Goal: Communication & Community: Connect with others

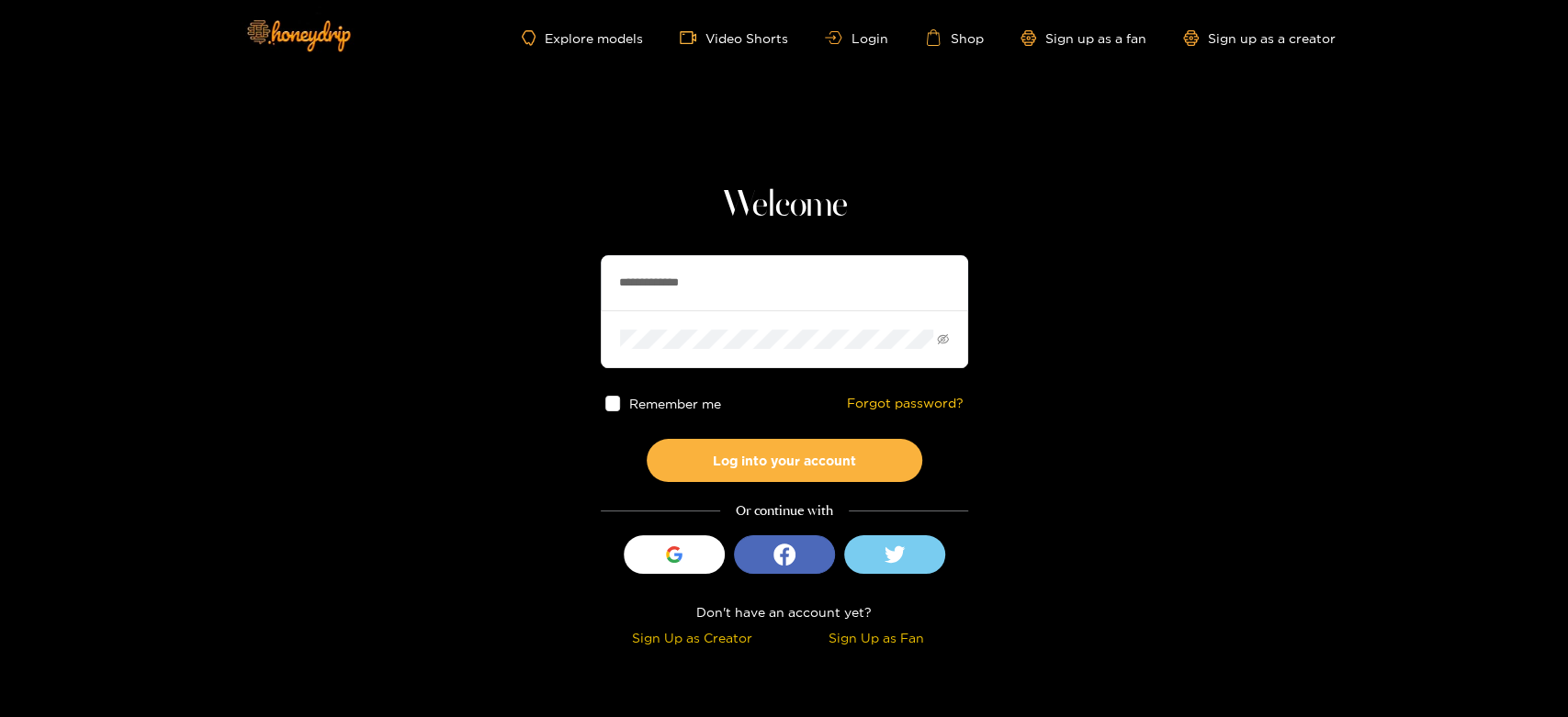
drag, startPoint x: 753, startPoint y: 303, endPoint x: 624, endPoint y: 300, distance: 129.0
click at [624, 300] on input "**********" at bounding box center [784, 283] width 368 height 55
paste input "text"
type input "*"
paste input "*********"
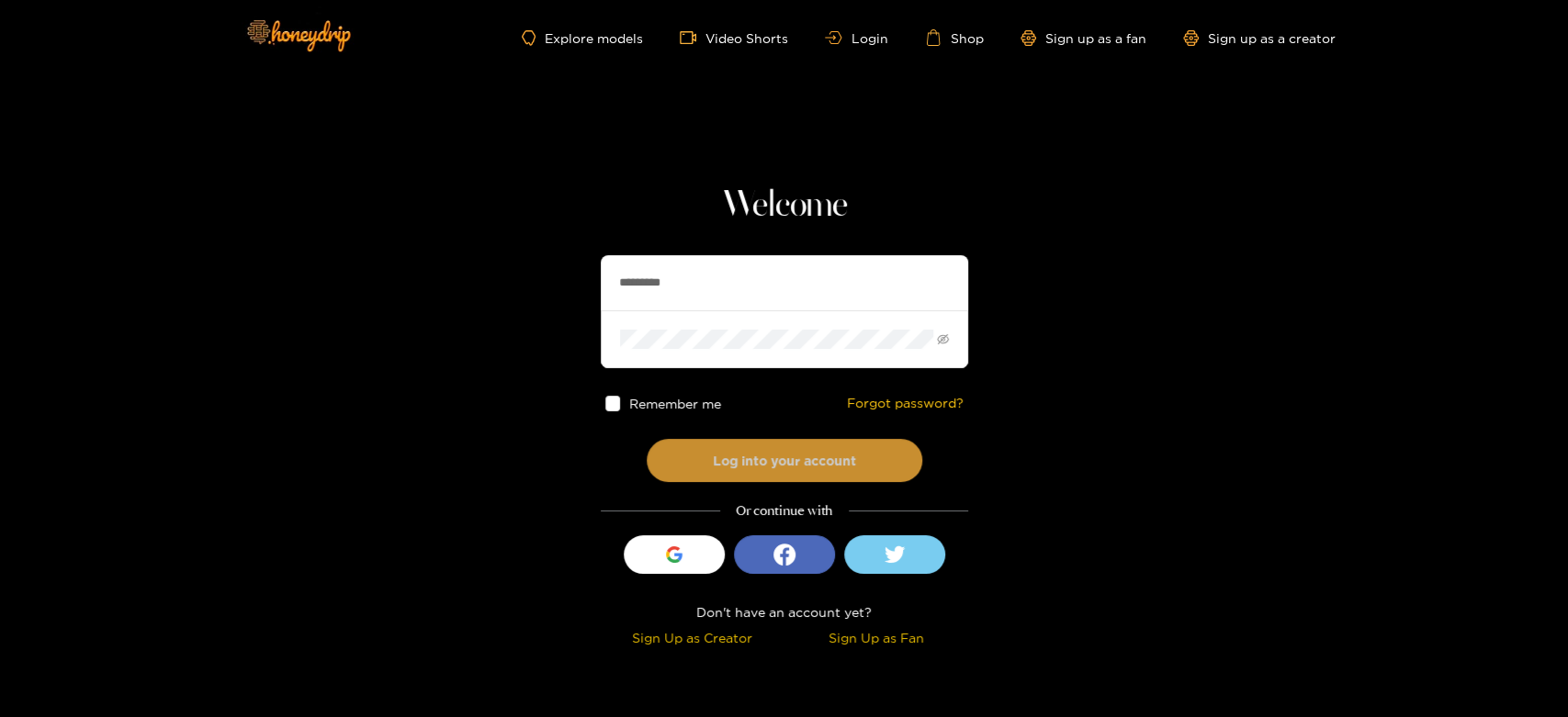
type input "*********"
click at [717, 446] on button "Log into your account" at bounding box center [784, 460] width 275 height 43
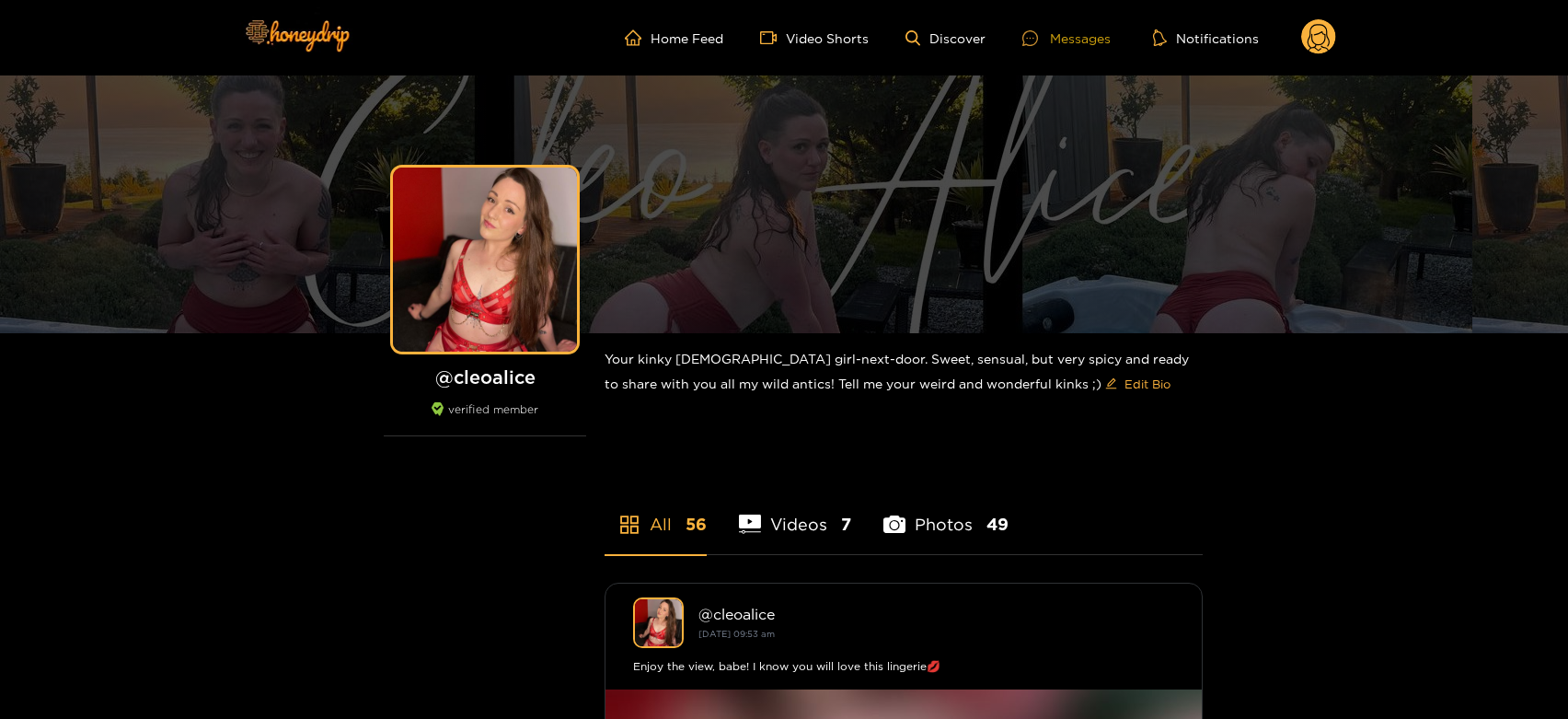
click at [1085, 37] on div "Messages" at bounding box center [1066, 38] width 88 height 22
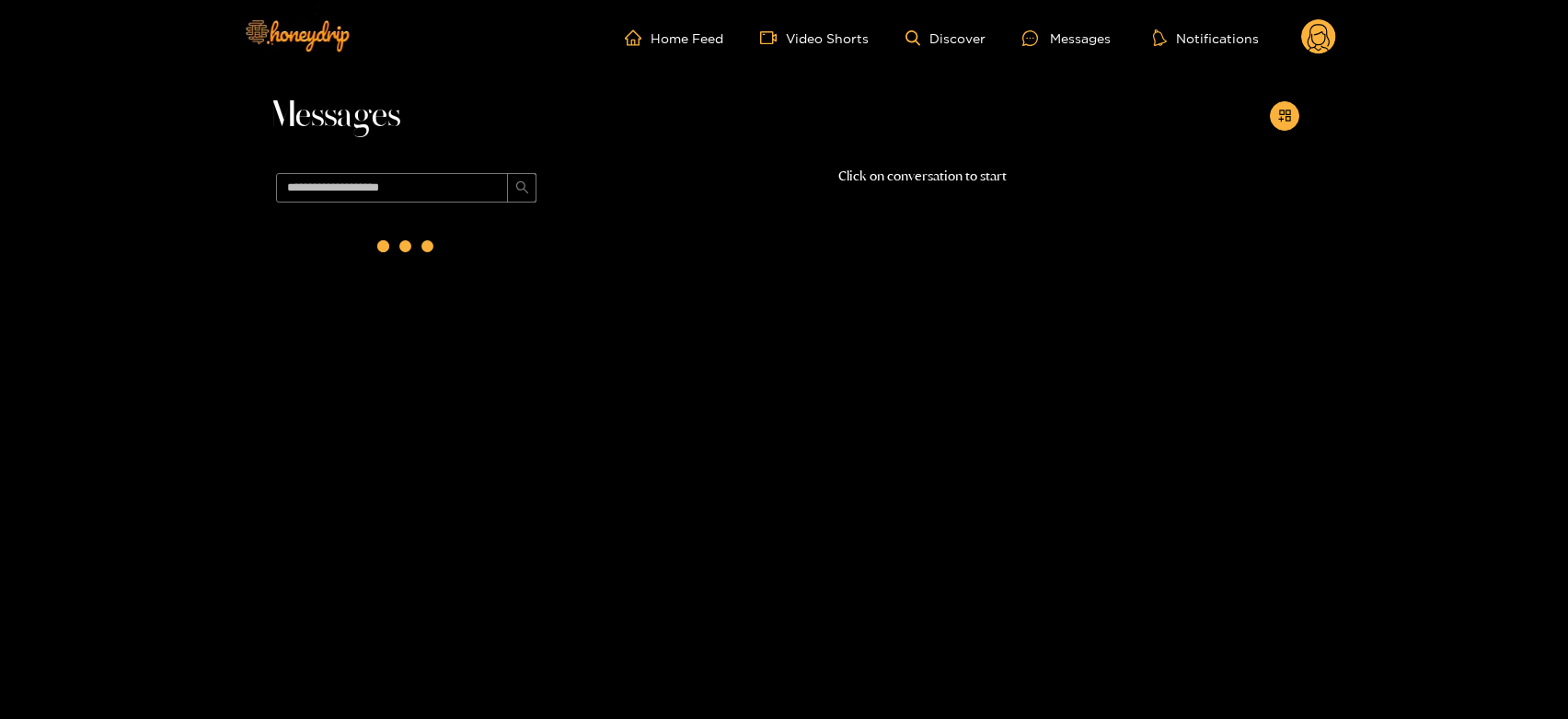
click at [444, 281] on div at bounding box center [406, 250] width 276 height 81
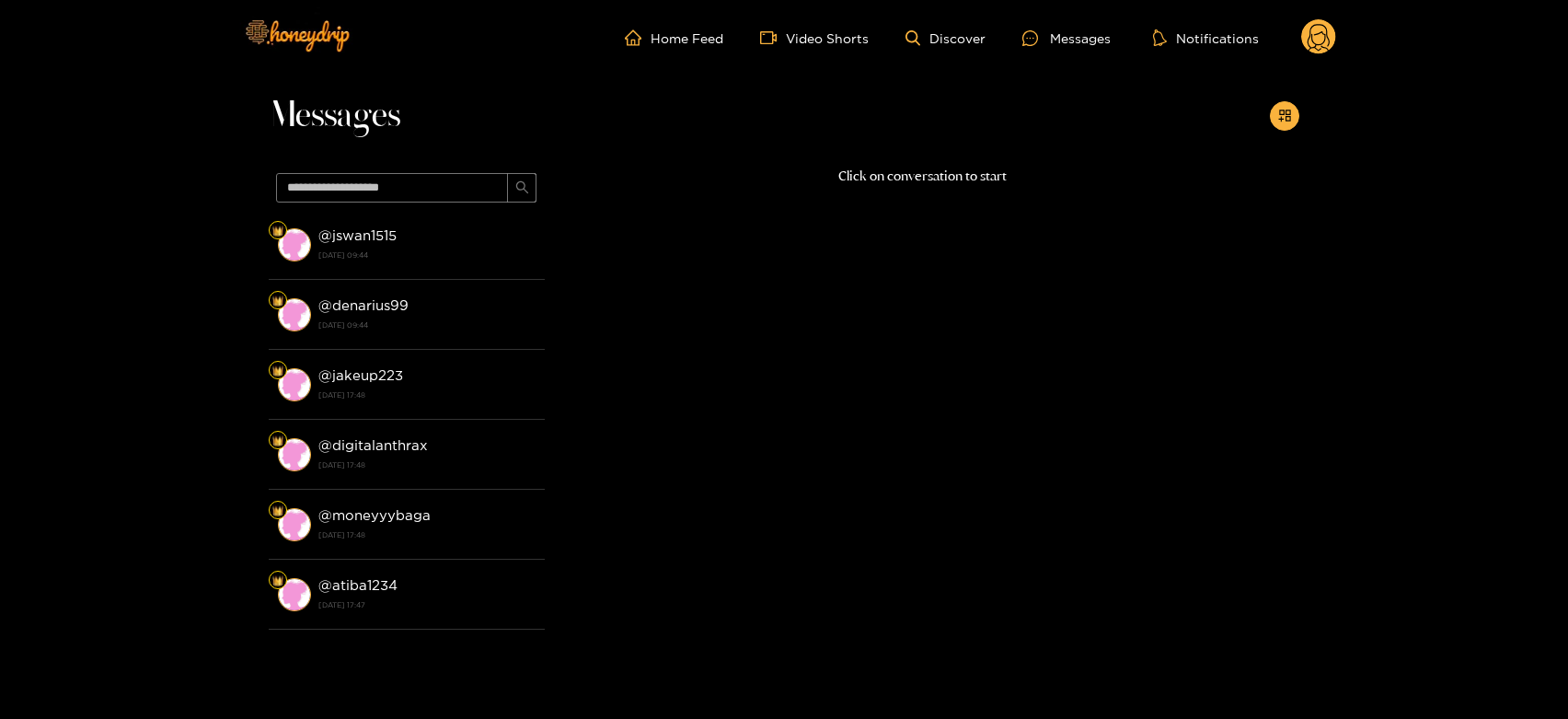
click at [444, 281] on li "@ denarius99 21 August 2025 09:44" at bounding box center [406, 314] width 276 height 70
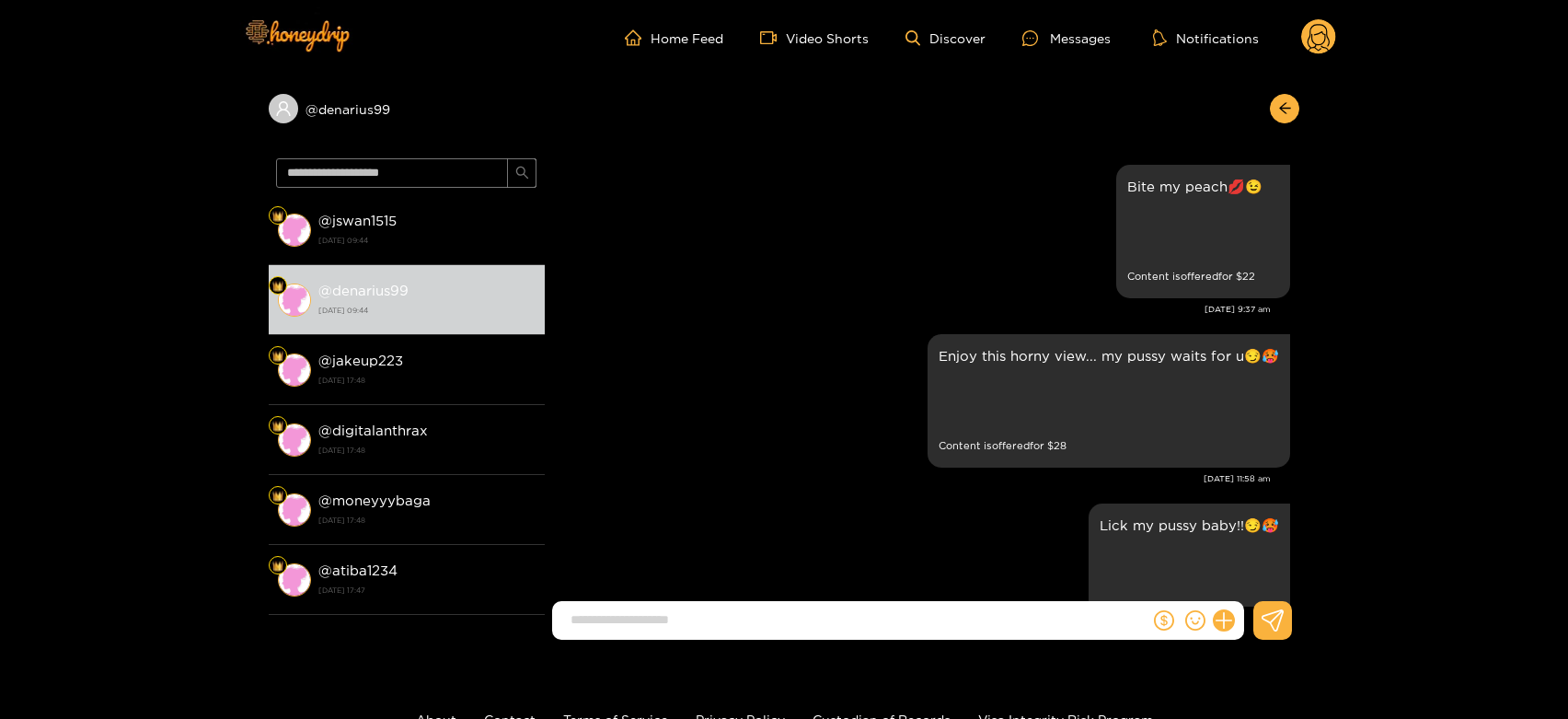
scroll to position [4131, 0]
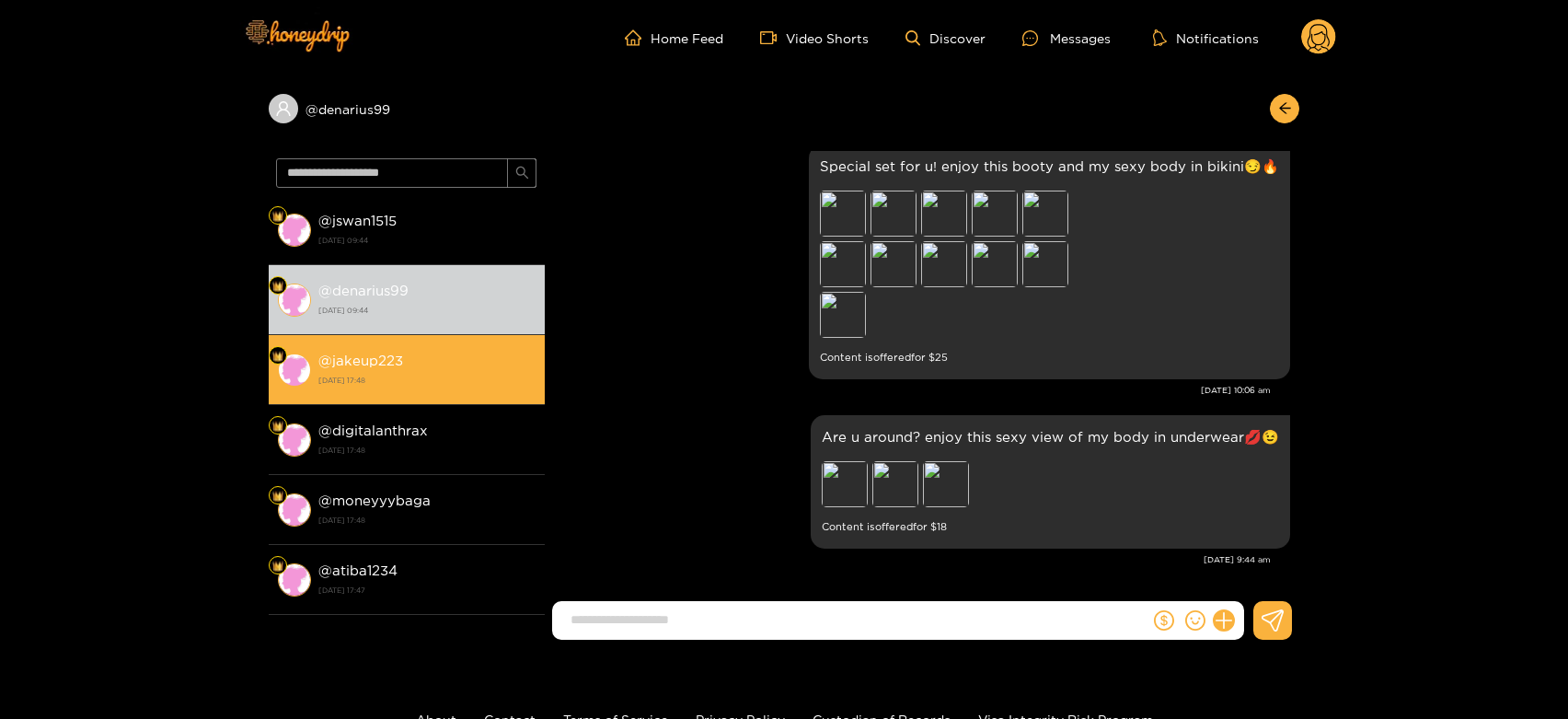
click at [383, 373] on strong "[DATE] 17:48" at bounding box center [426, 380] width 217 height 17
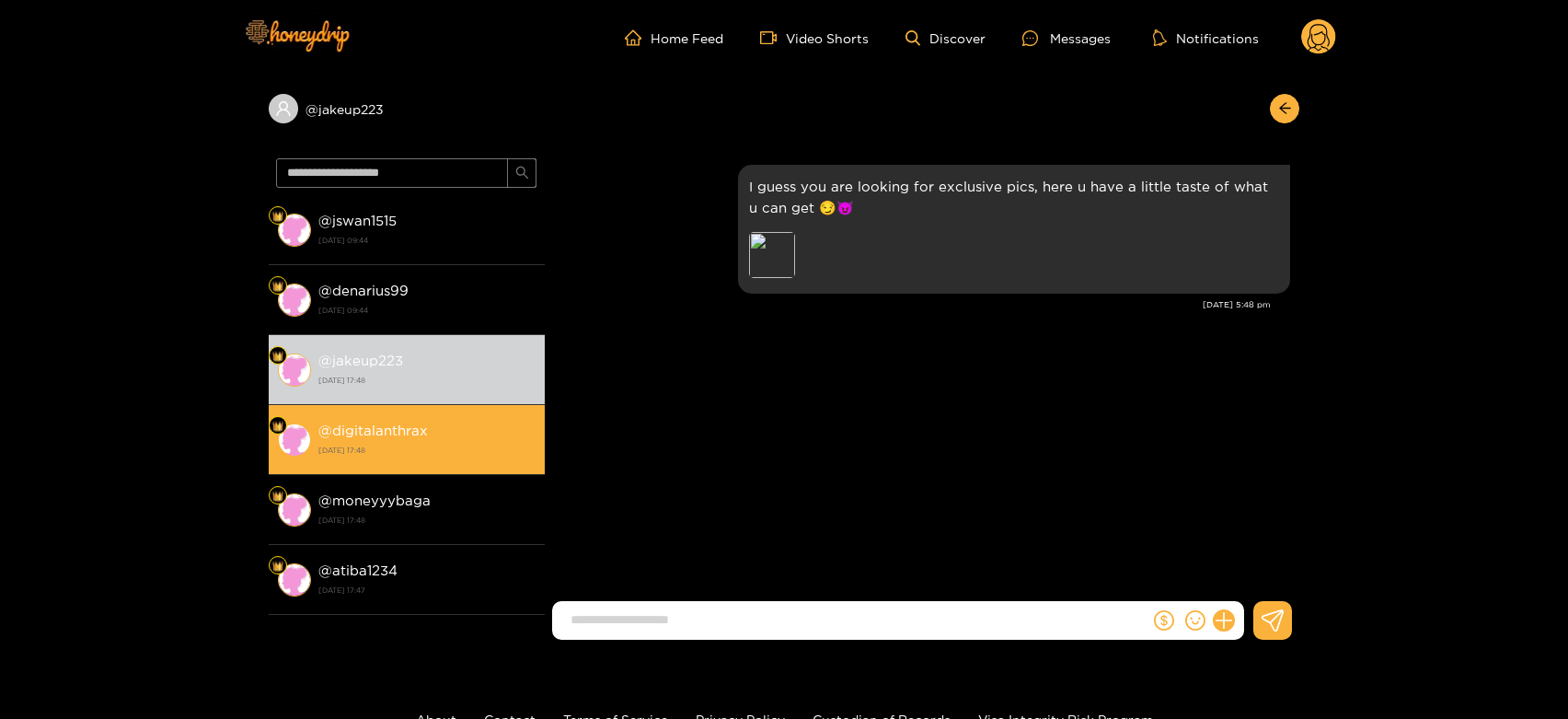
click at [372, 426] on strong "@ digitalanthrax" at bounding box center [373, 430] width 110 height 16
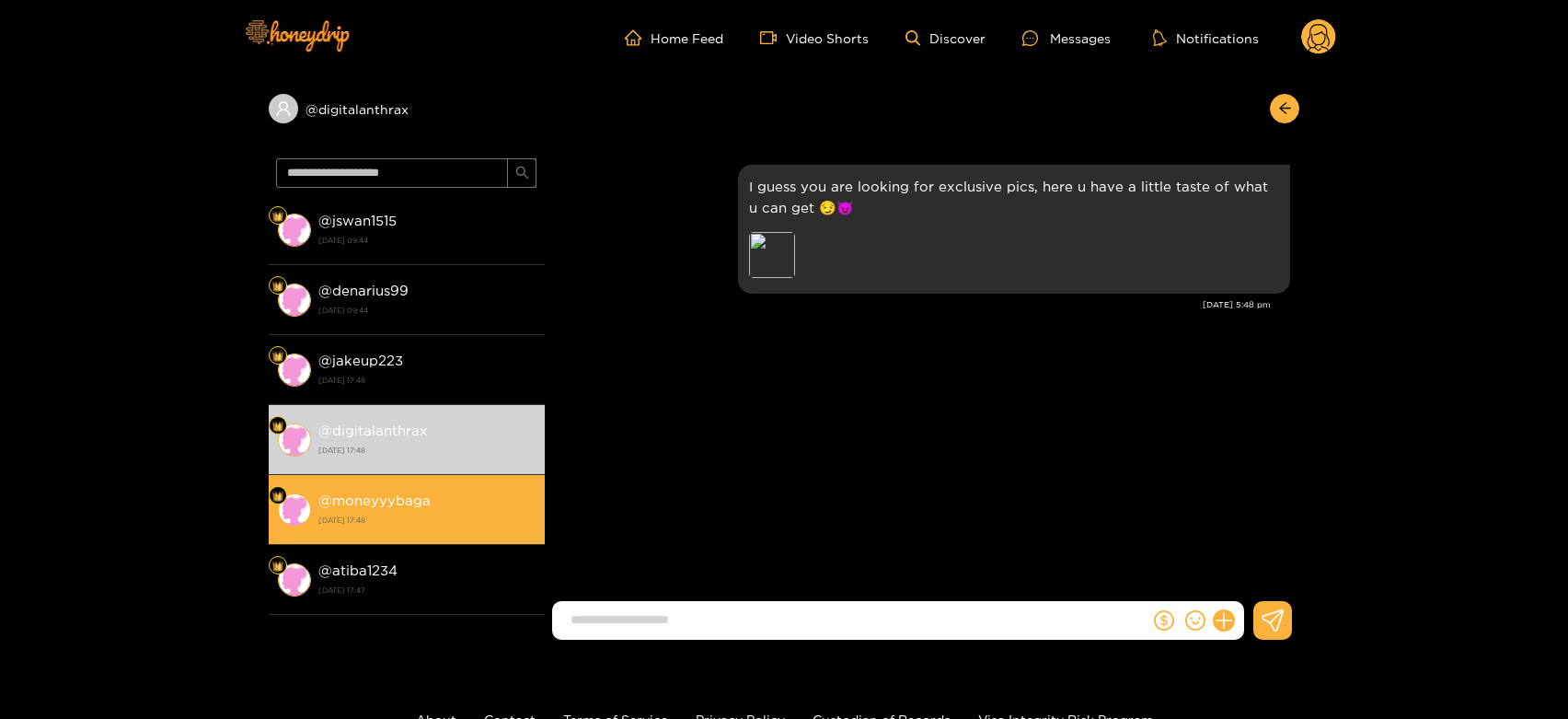
click at [380, 512] on strong "[DATE] 17:48" at bounding box center [426, 520] width 217 height 17
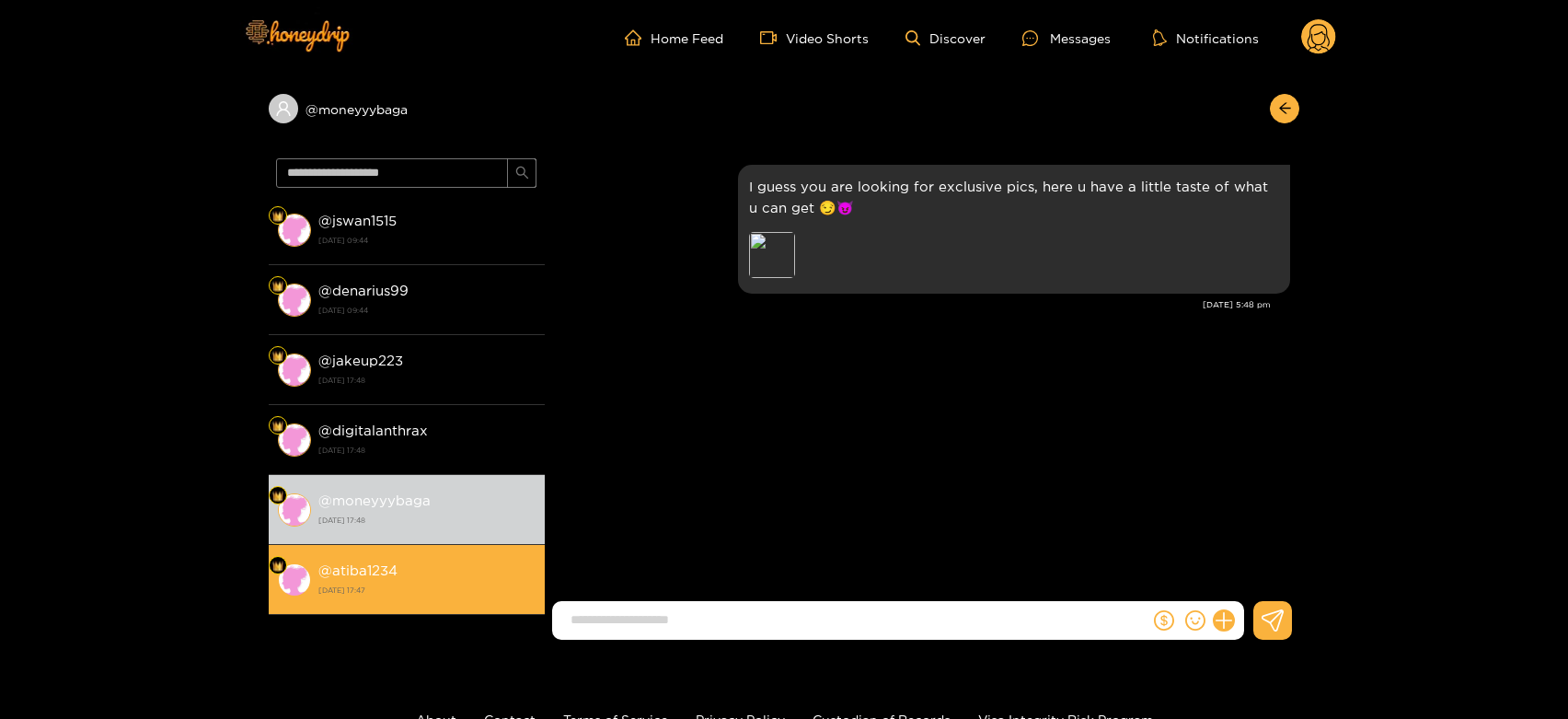
click at [419, 560] on div "@ atiba1234 [DATE] 17:47" at bounding box center [426, 580] width 217 height 41
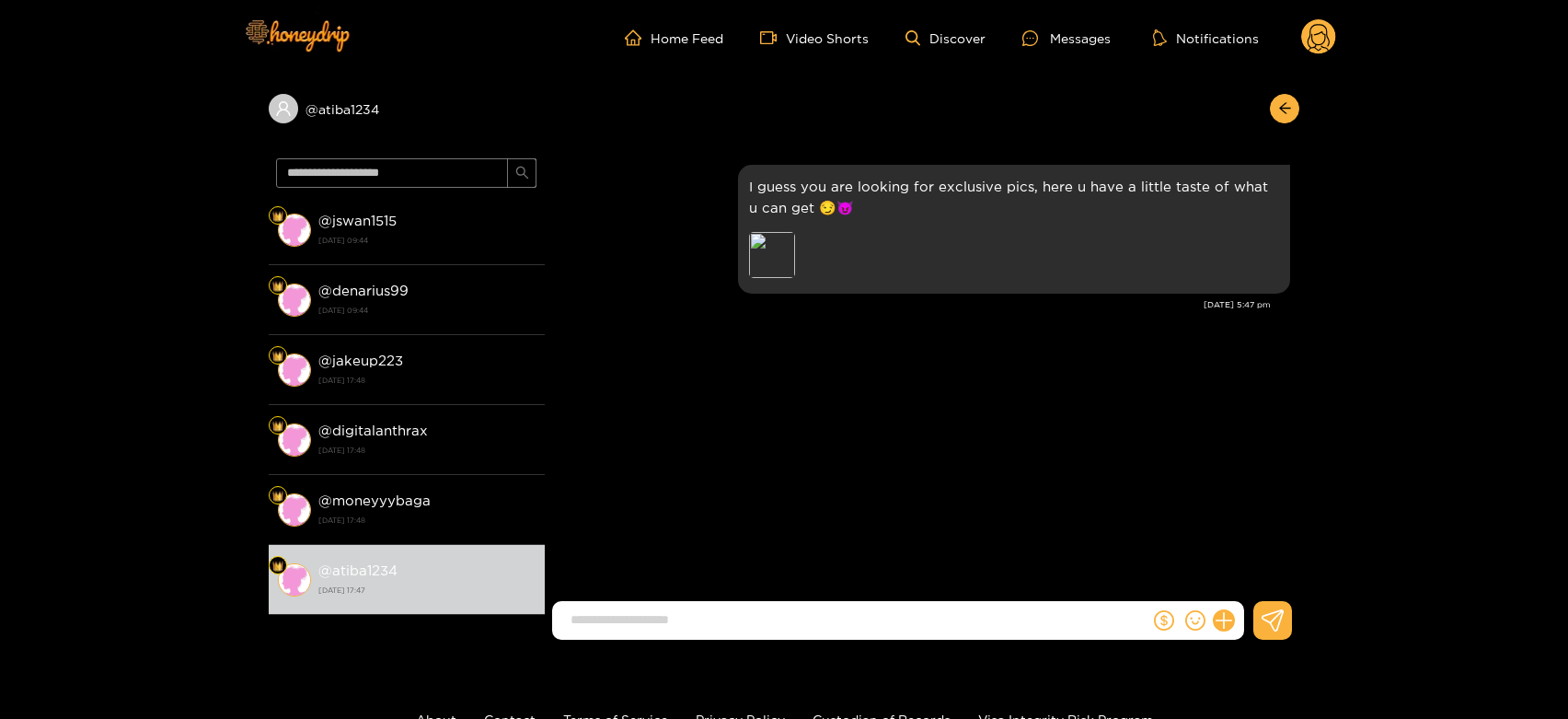
click at [1325, 27] on icon at bounding box center [1319, 39] width 22 height 32
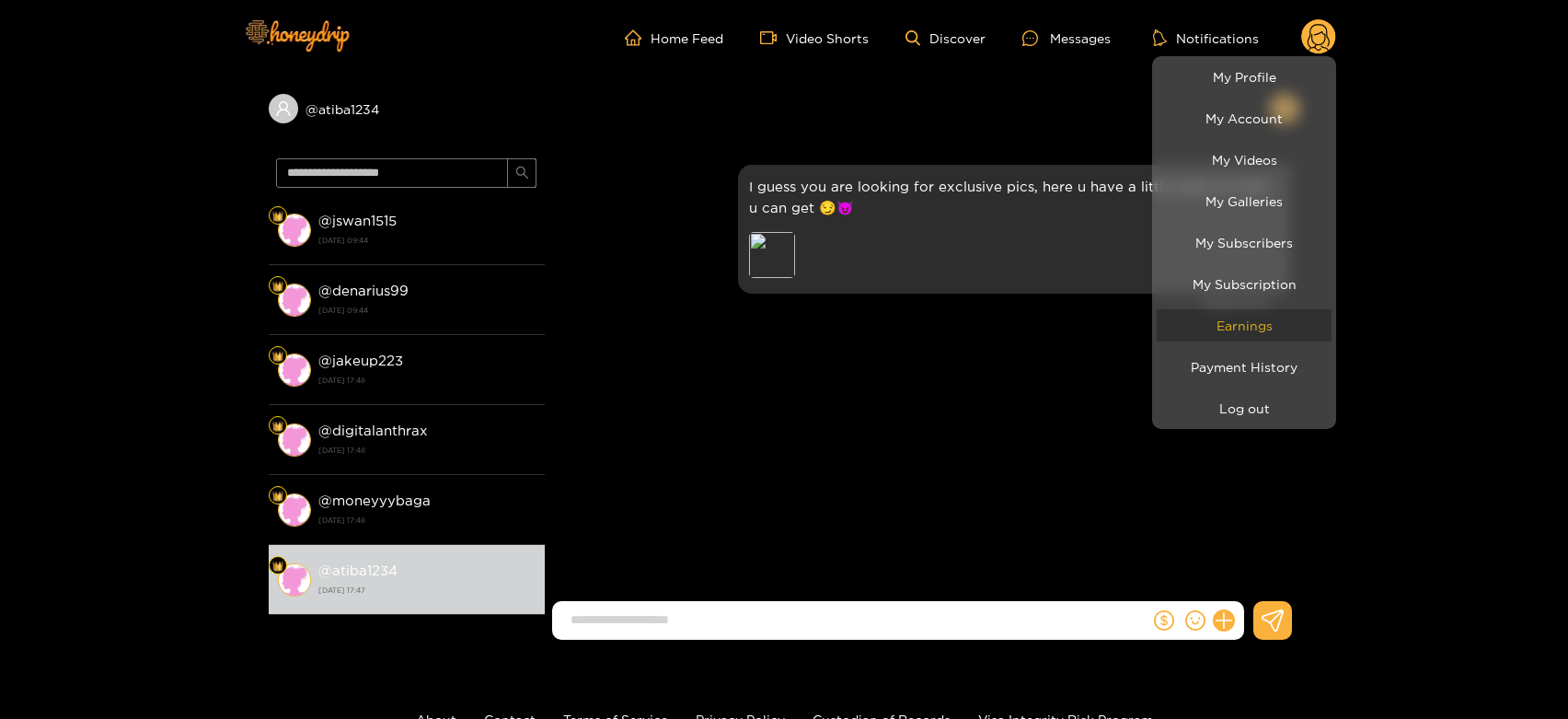
click at [1257, 309] on link "Earnings" at bounding box center [1244, 325] width 175 height 32
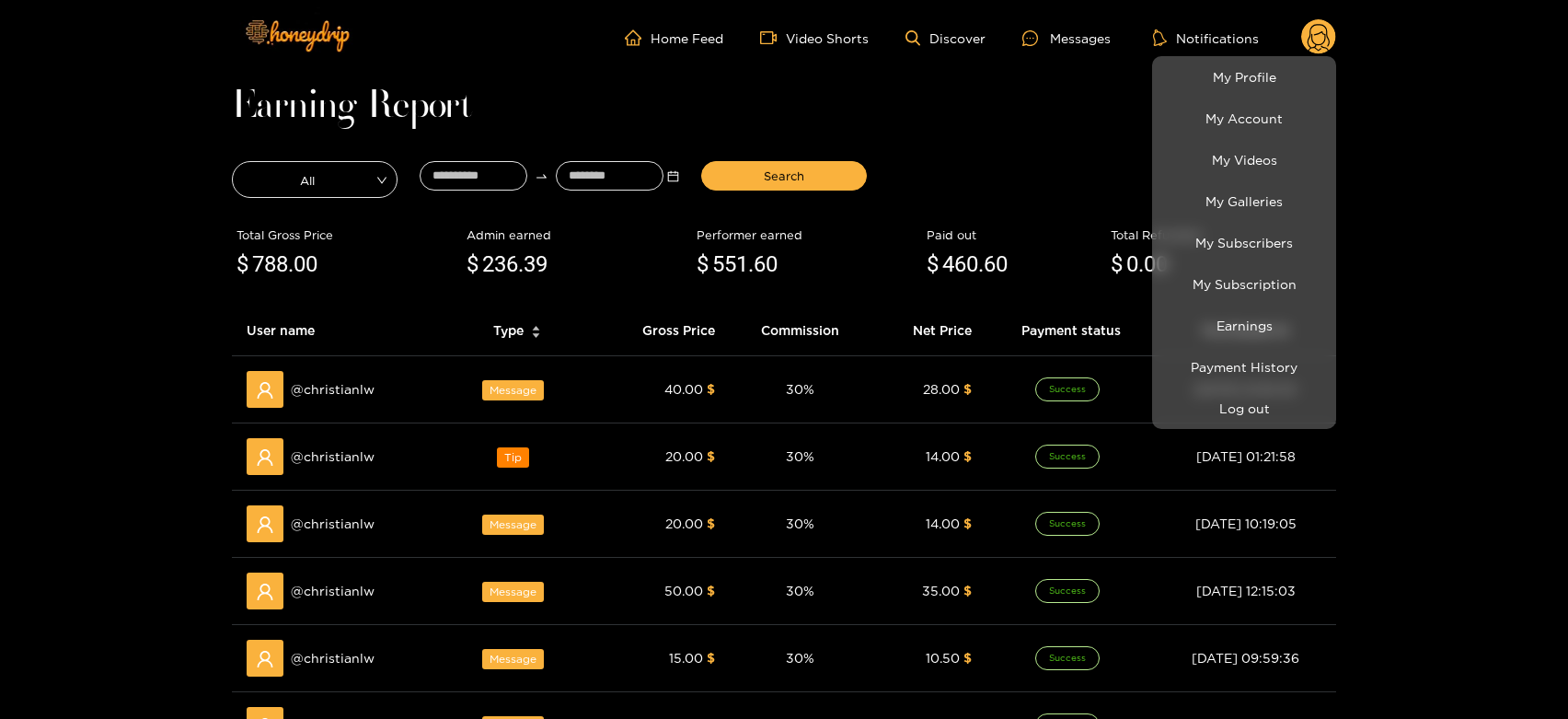
click at [353, 375] on div at bounding box center [784, 360] width 1568 height 719
click at [353, 375] on div "@ christianlw" at bounding box center [335, 389] width 177 height 36
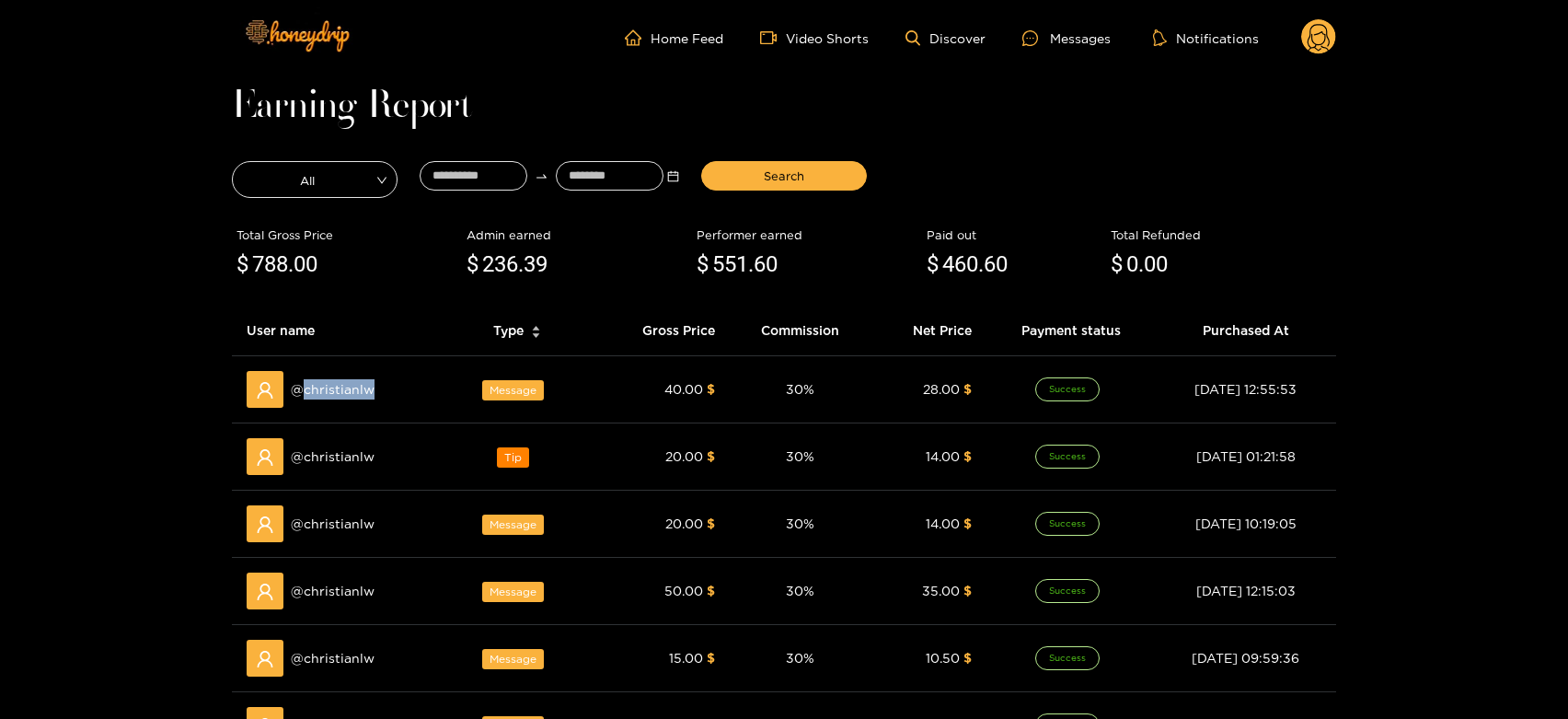
copy span "christianlw"
click at [1029, 30] on icon at bounding box center [1030, 38] width 16 height 16
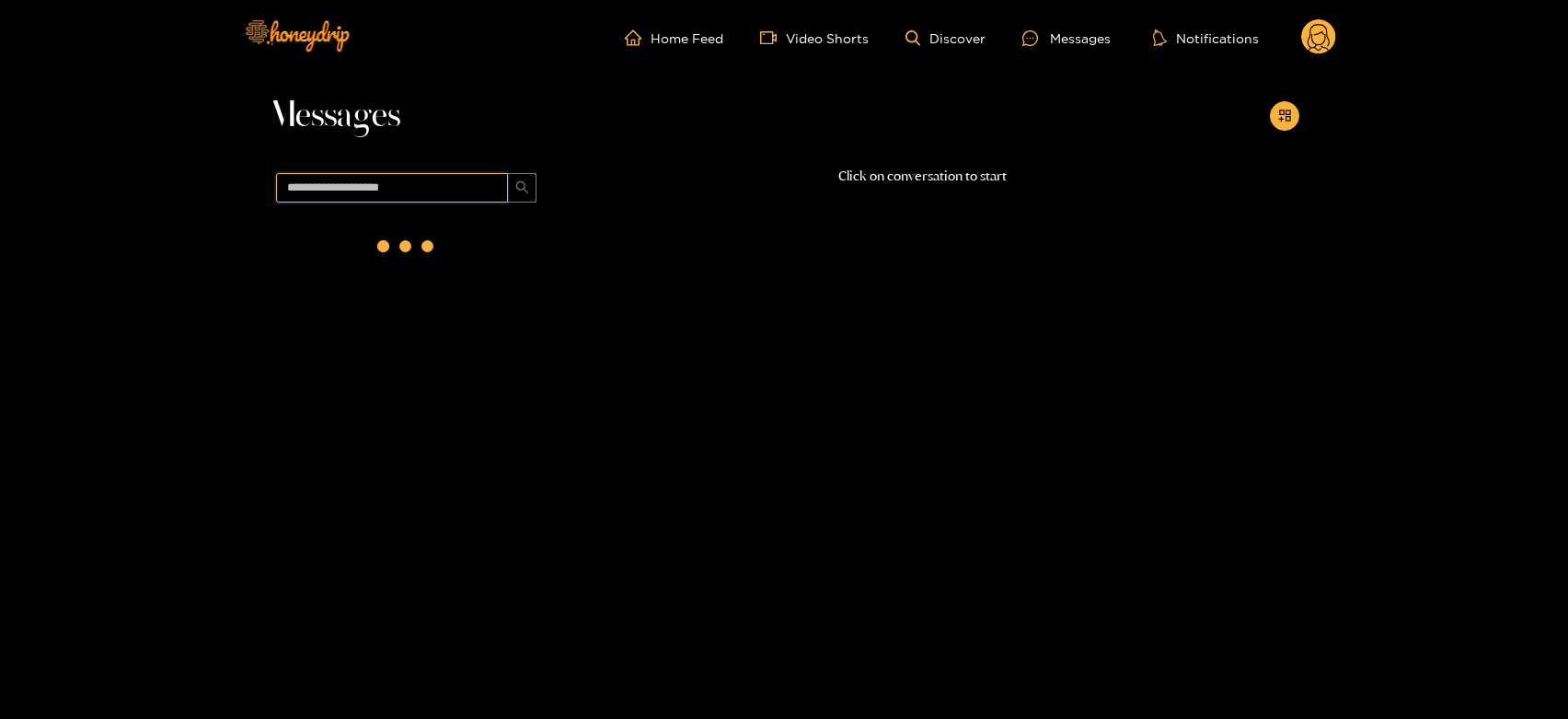
click at [455, 193] on input "text" at bounding box center [392, 188] width 232 height 29
paste input "**********"
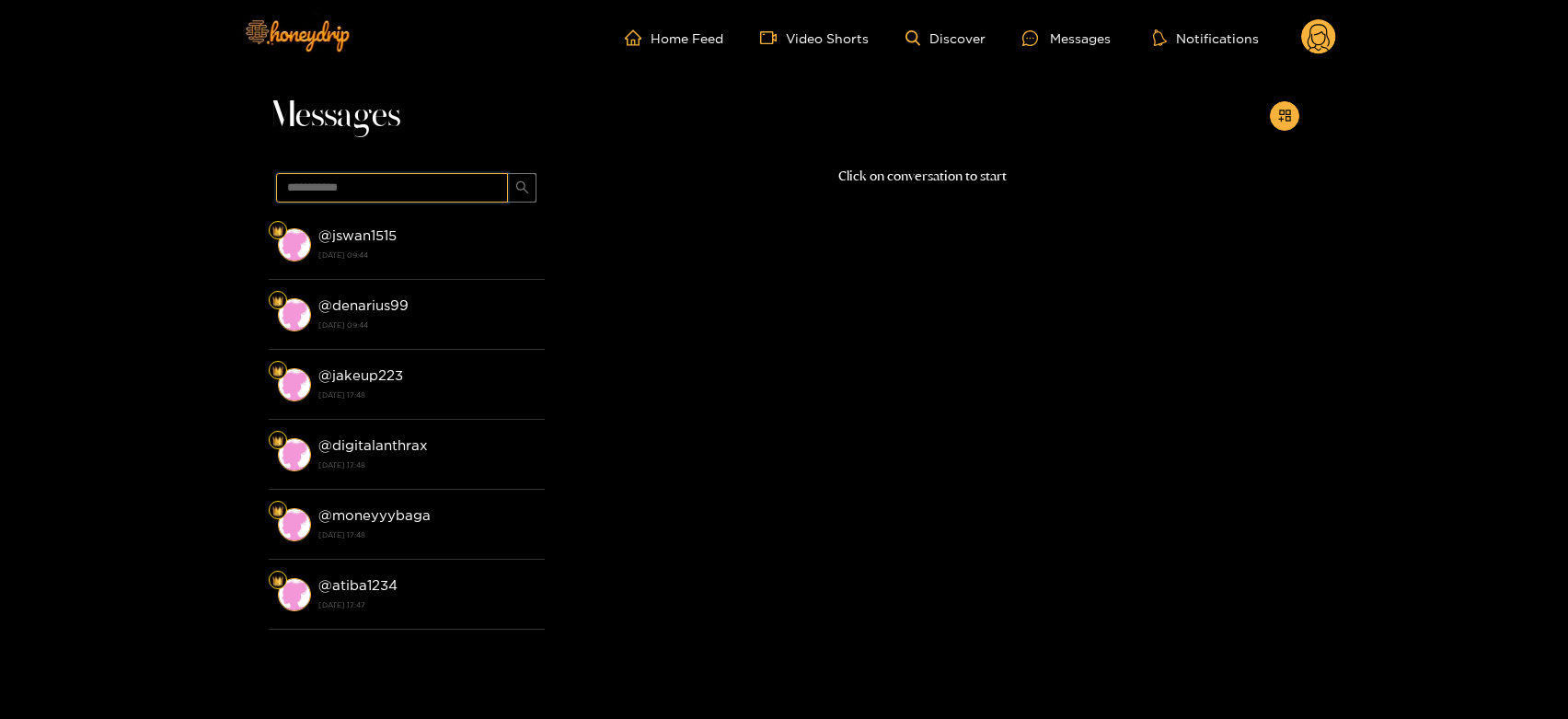
type input "**********"
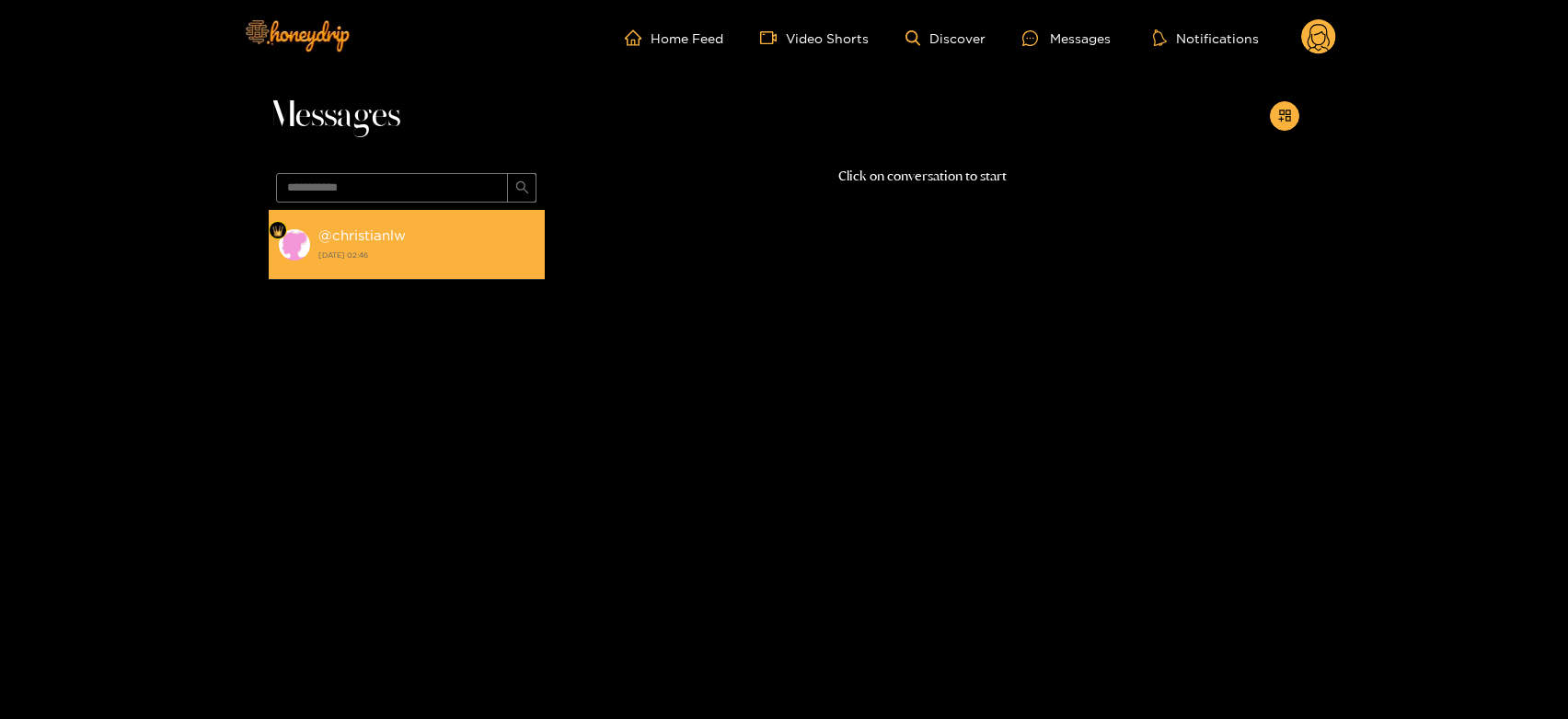
click at [405, 258] on strong "[DATE] 02:46" at bounding box center [426, 254] width 217 height 17
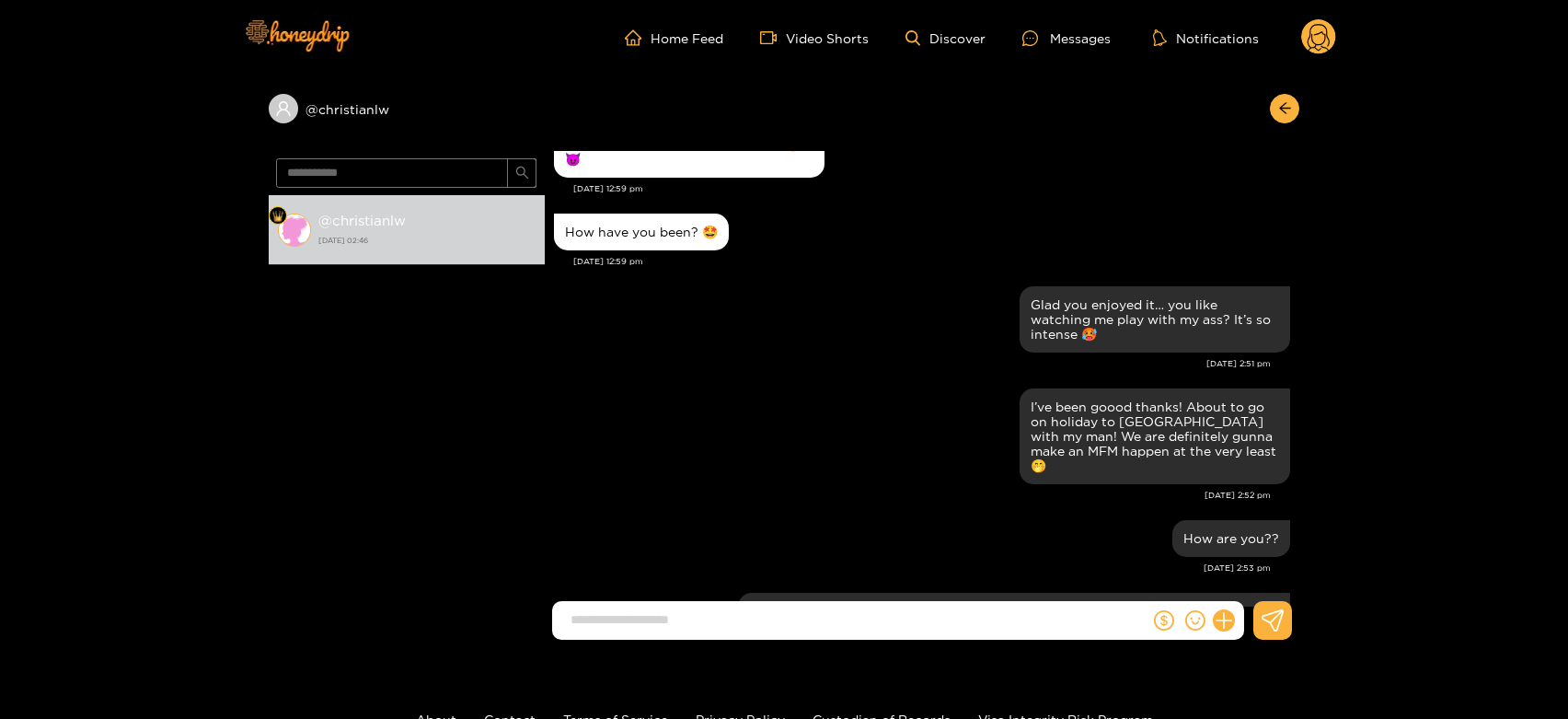
scroll to position [1756, 0]
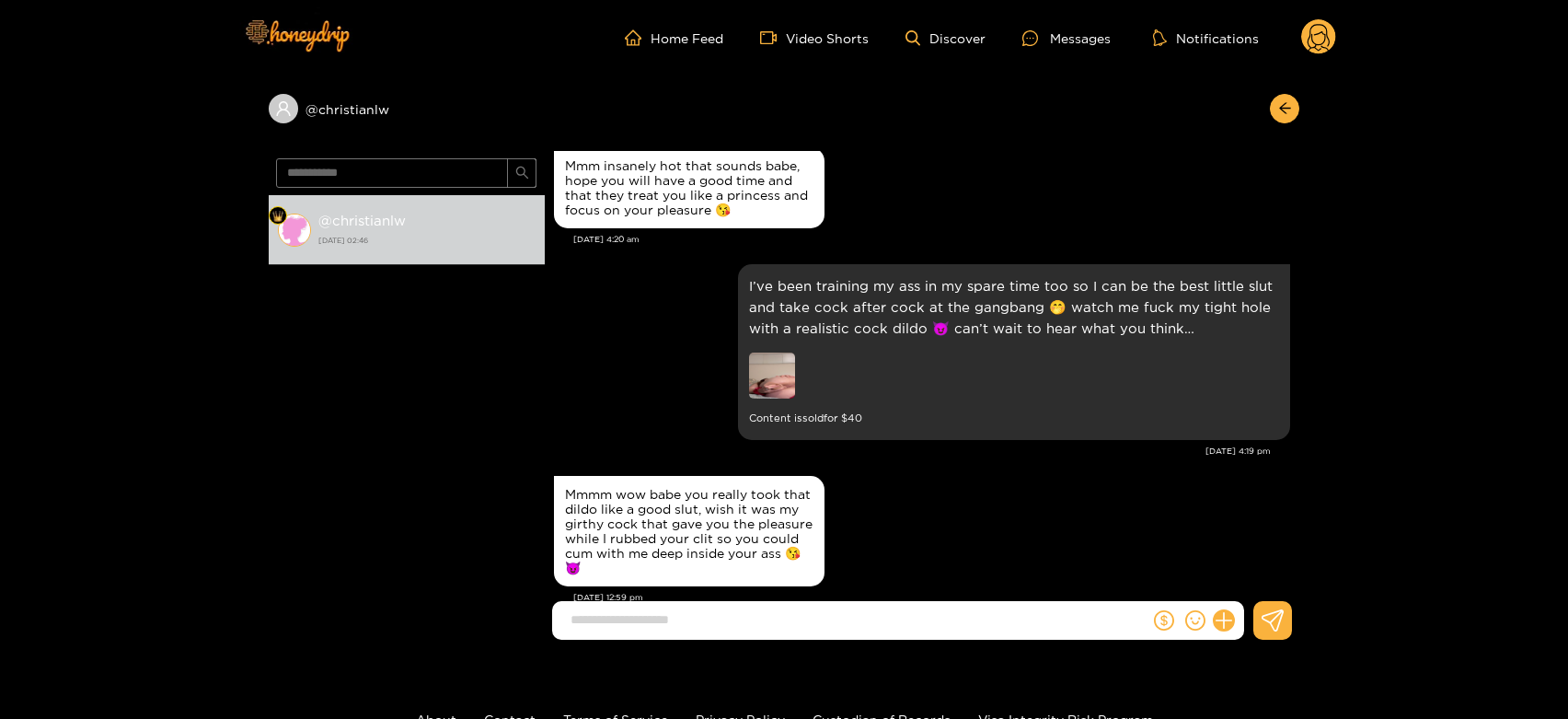
click at [1319, 38] on circle at bounding box center [1319, 37] width 35 height 35
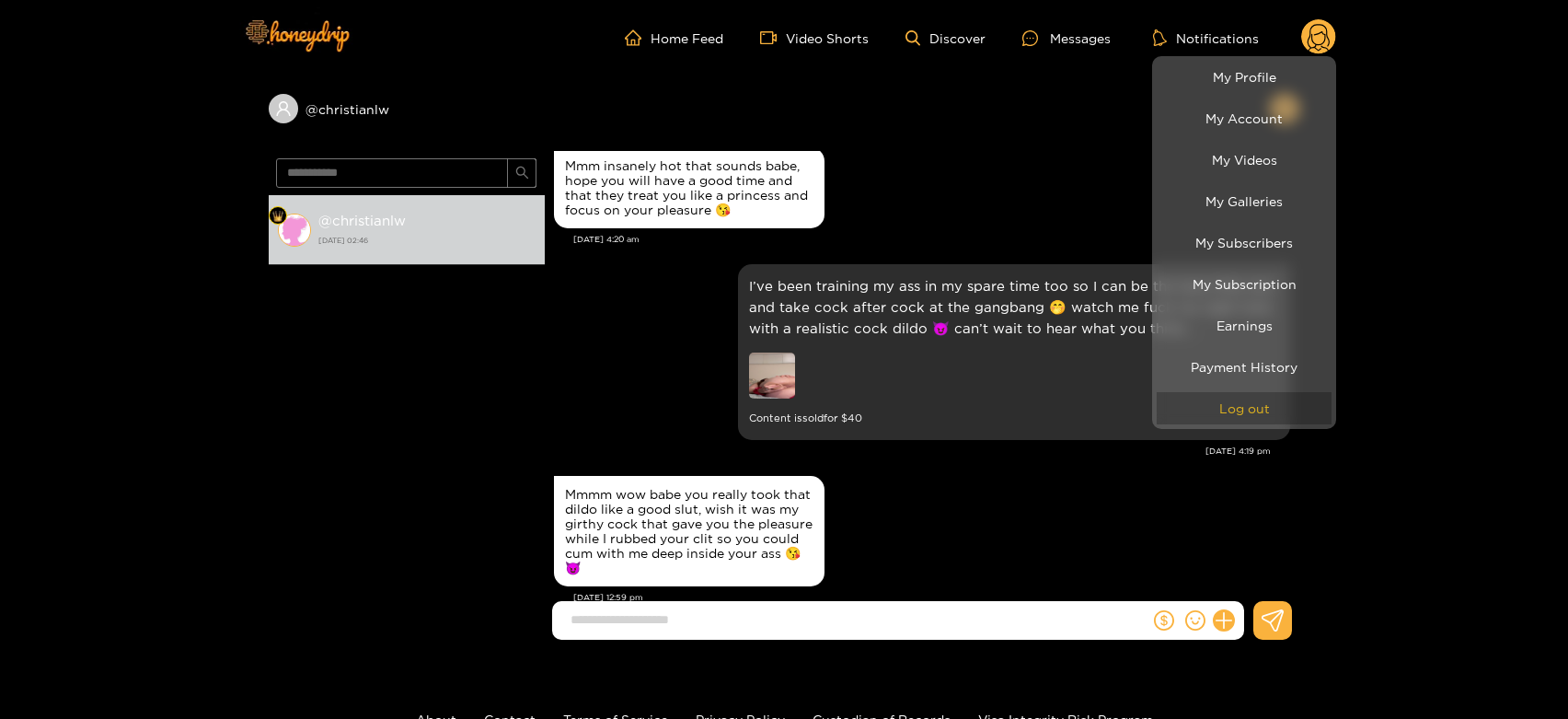
click at [1256, 412] on button "Log out" at bounding box center [1244, 408] width 175 height 32
